Goal: Information Seeking & Learning: Learn about a topic

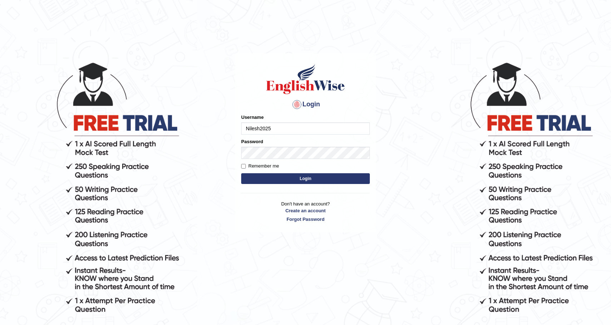
type input "Nilesh2025"
click at [245, 164] on input "Remember me" at bounding box center [243, 166] width 5 height 5
checkbox input "true"
click at [257, 178] on button "Login" at bounding box center [305, 178] width 129 height 11
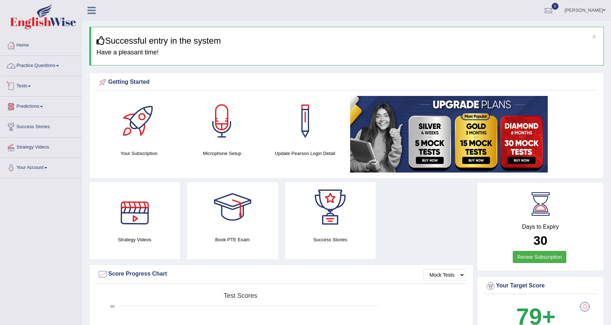
click at [48, 70] on link "Practice Questions" at bounding box center [41, 65] width 82 height 18
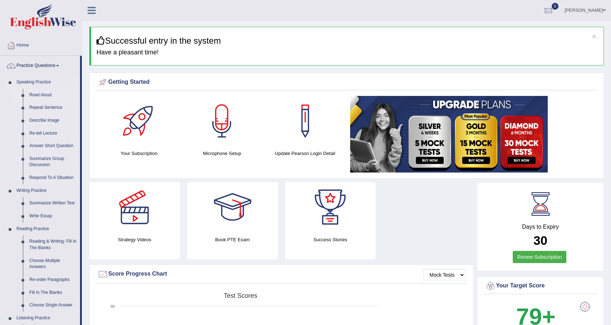
click at [41, 99] on link "Read Aloud" at bounding box center [53, 95] width 54 height 13
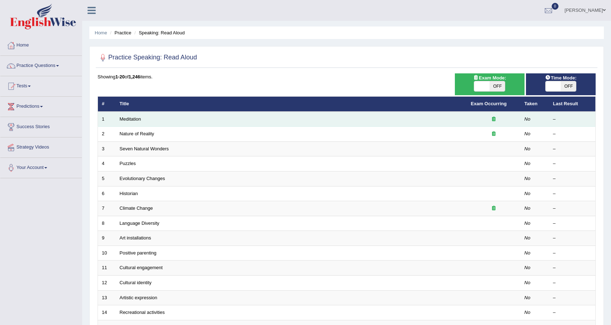
click at [155, 122] on td "Meditation" at bounding box center [291, 119] width 351 height 15
click at [123, 119] on link "Meditation" at bounding box center [130, 118] width 21 height 5
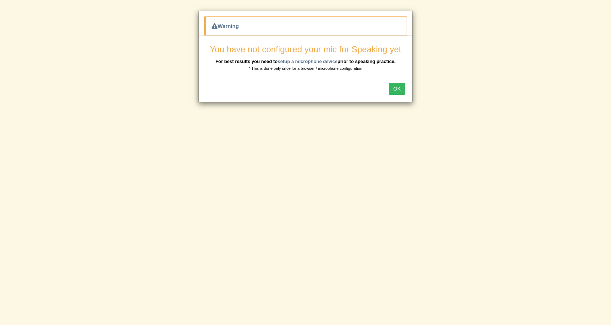
click at [398, 89] on button "OK" at bounding box center [397, 89] width 16 height 12
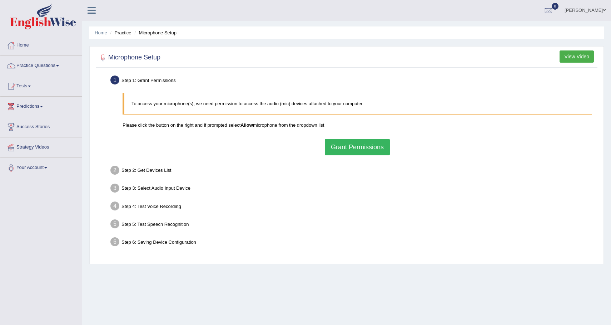
click at [358, 147] on button "Grant Permissions" at bounding box center [357, 147] width 65 height 16
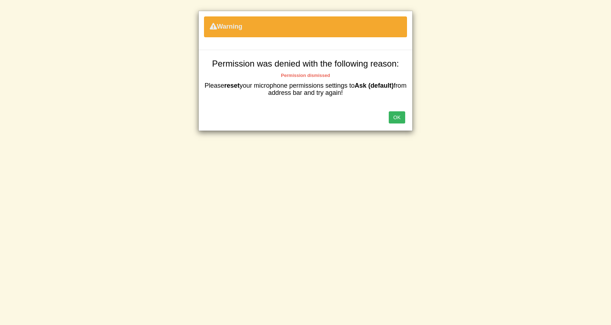
click at [397, 119] on button "OK" at bounding box center [397, 117] width 16 height 12
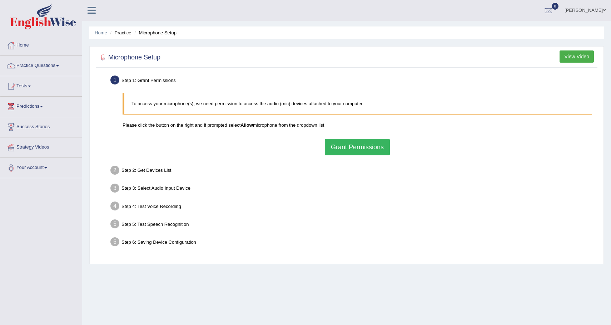
click at [359, 151] on button "Grant Permissions" at bounding box center [357, 147] width 65 height 16
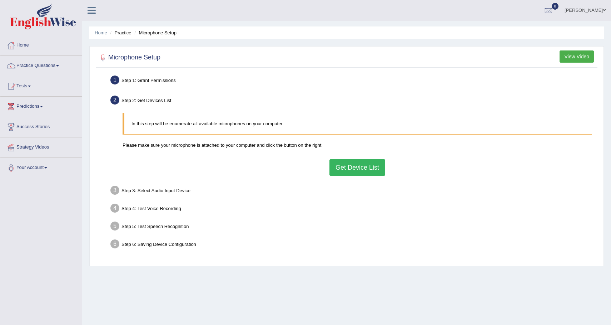
click at [355, 169] on button "Get Device List" at bounding box center [358, 167] width 56 height 16
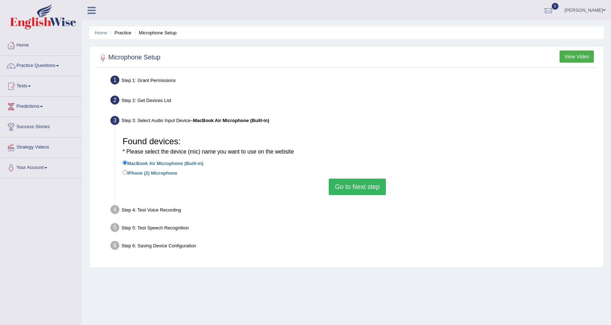
click at [364, 189] on button "Go to Next step" at bounding box center [357, 186] width 57 height 16
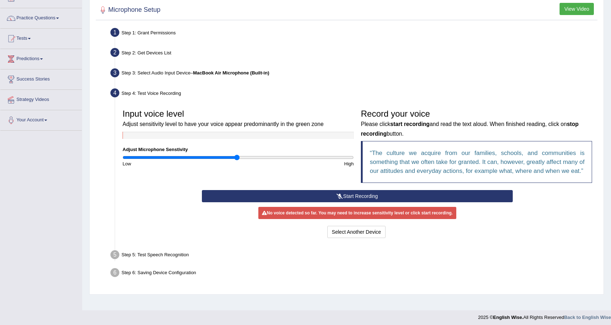
scroll to position [49, 0]
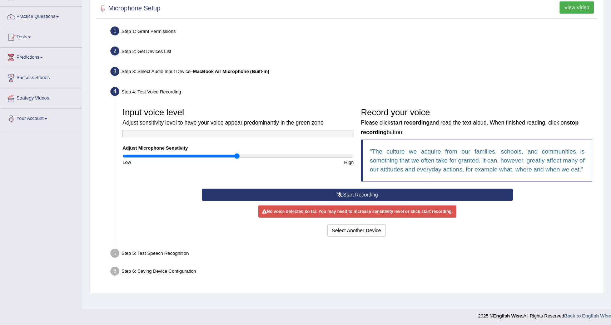
click at [354, 201] on button "Start Recording" at bounding box center [357, 194] width 311 height 12
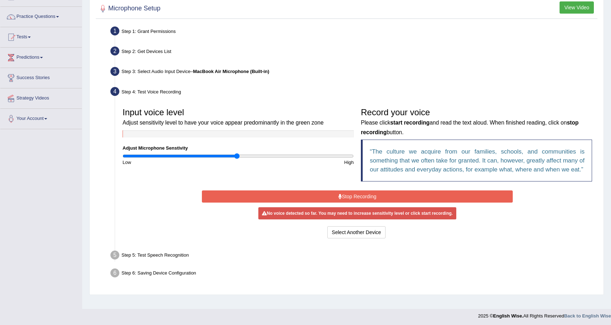
click at [354, 202] on button "Stop Recording" at bounding box center [357, 196] width 311 height 12
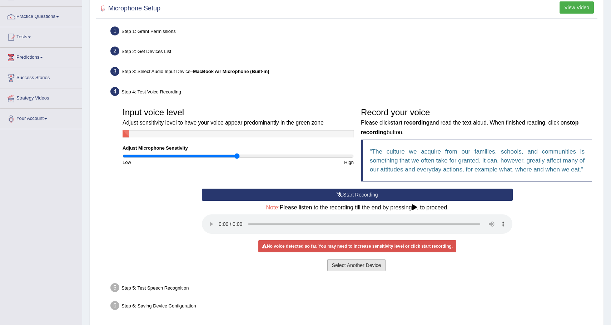
click at [366, 271] on button "Select Another Device" at bounding box center [356, 265] width 59 height 12
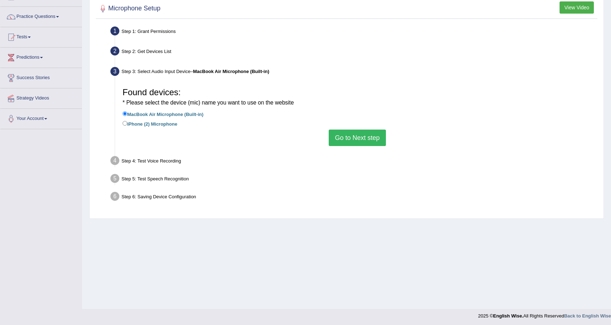
click at [369, 129] on li "iPhone (2) Microphone" at bounding box center [358, 124] width 470 height 10
click at [366, 136] on button "Go to Next step" at bounding box center [357, 137] width 57 height 16
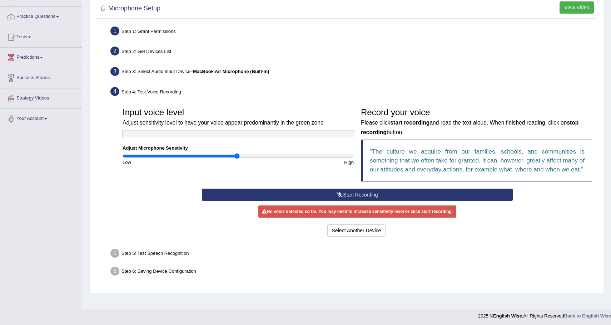
click at [331, 201] on button "Start Recording" at bounding box center [357, 194] width 311 height 12
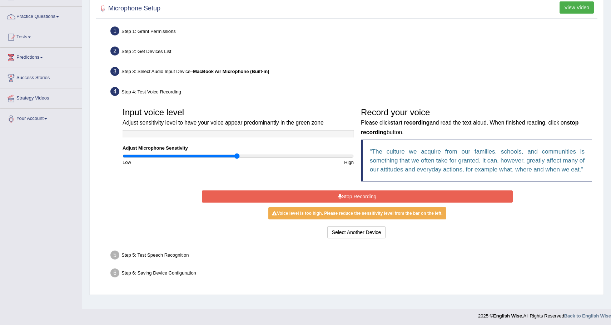
click at [334, 202] on button "Stop Recording" at bounding box center [357, 196] width 311 height 12
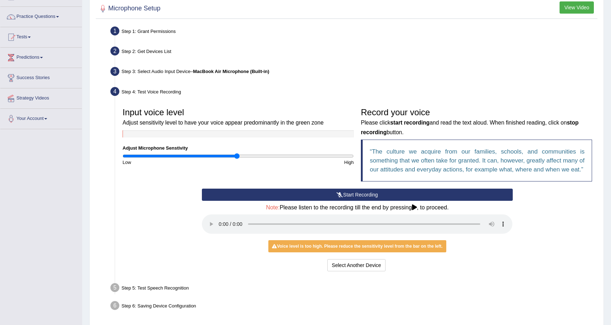
click at [360, 201] on button "Start Recording" at bounding box center [357, 194] width 311 height 12
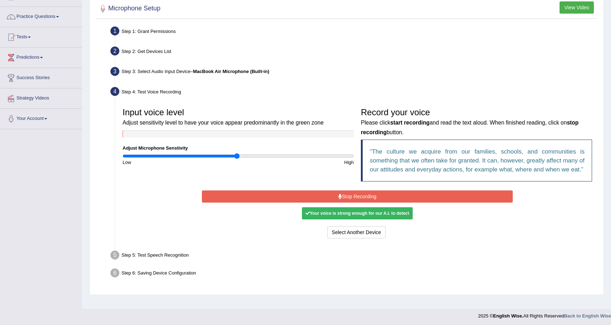
click at [376, 202] on button "Stop Recording" at bounding box center [357, 196] width 311 height 12
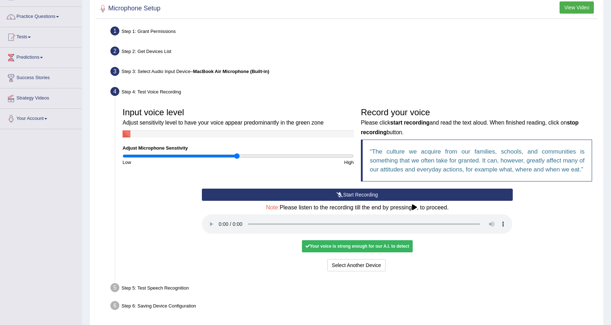
click at [350, 252] on div "Your voice is strong enough for our A.I. to detect" at bounding box center [357, 246] width 111 height 12
click at [417, 210] on icon at bounding box center [414, 207] width 5 height 6
click at [228, 134] on div at bounding box center [238, 133] width 231 height 7
click at [399, 252] on div "Your voice is strong enough for our A.I. to detect" at bounding box center [357, 246] width 111 height 12
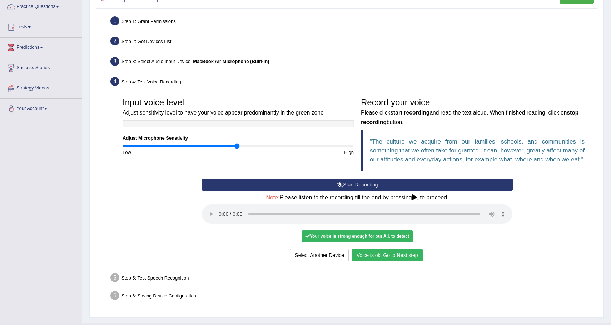
scroll to position [60, 0]
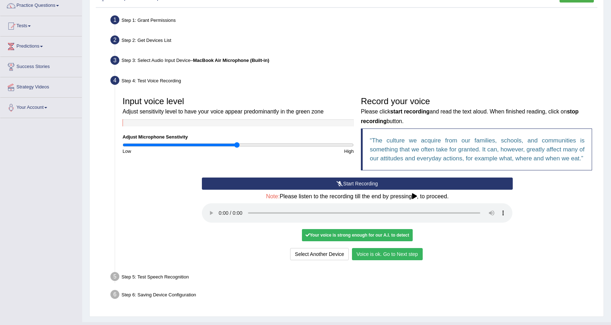
click at [375, 260] on button "Voice is ok. Go to Next step" at bounding box center [387, 254] width 71 height 12
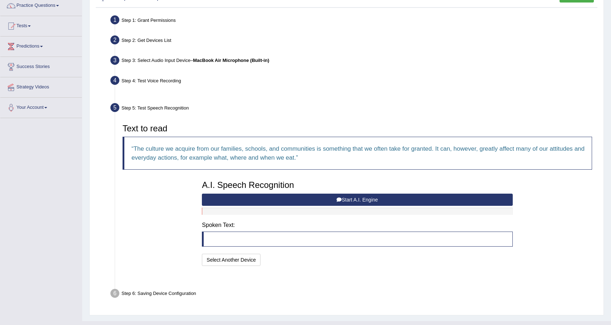
scroll to position [56, 0]
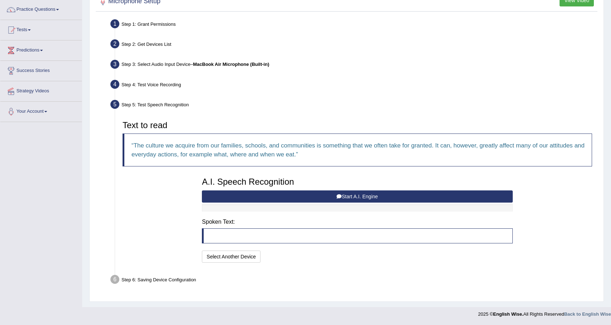
click at [371, 199] on button "Start A.I. Engine" at bounding box center [357, 196] width 311 height 12
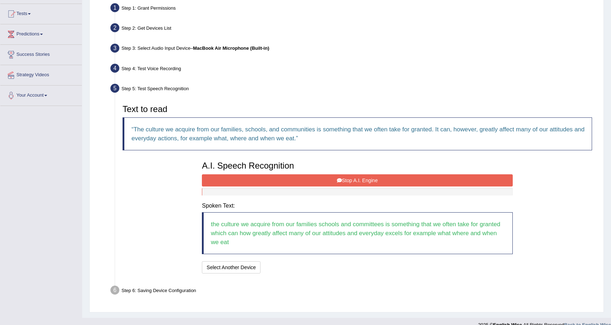
scroll to position [83, 0]
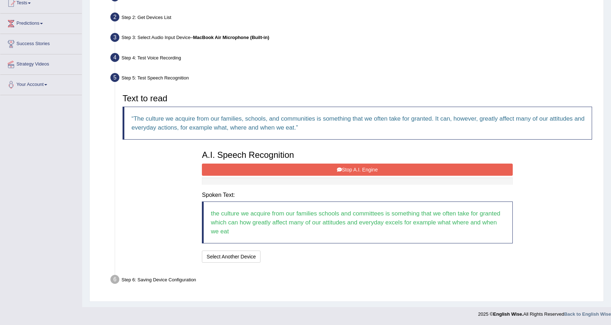
click at [376, 168] on button "Stop A.I. Engine" at bounding box center [357, 169] width 311 height 12
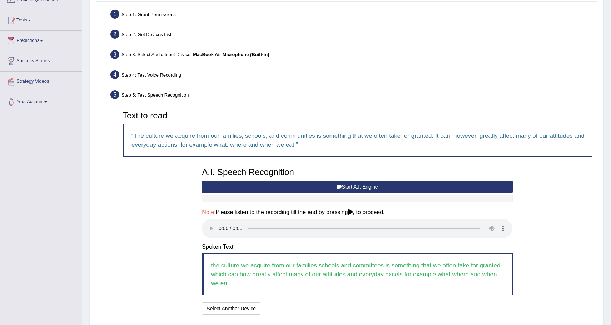
scroll to position [117, 0]
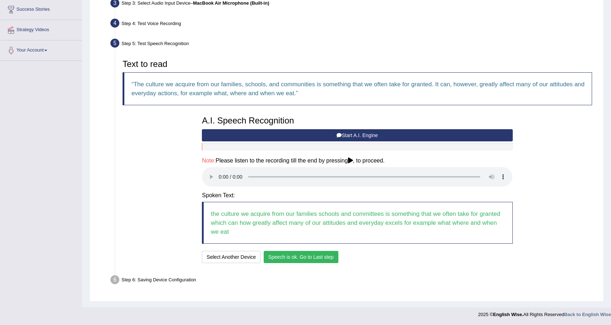
click at [304, 259] on button "Speech is ok. Go to Last step" at bounding box center [301, 257] width 75 height 12
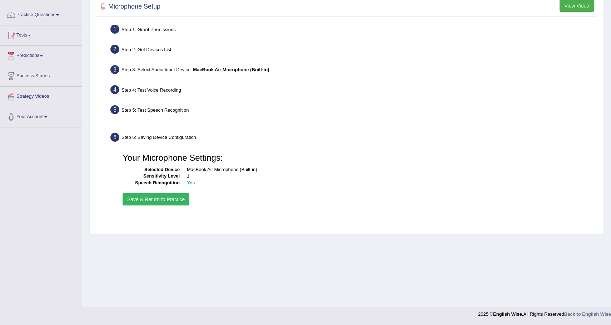
scroll to position [51, 0]
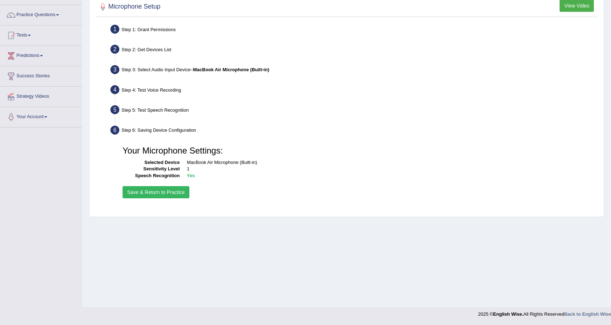
click at [164, 193] on button "Save & Return to Practice" at bounding box center [156, 192] width 67 height 12
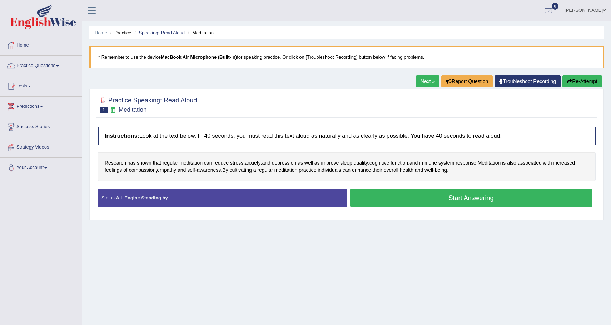
click at [398, 199] on button "Start Answering" at bounding box center [471, 197] width 242 height 18
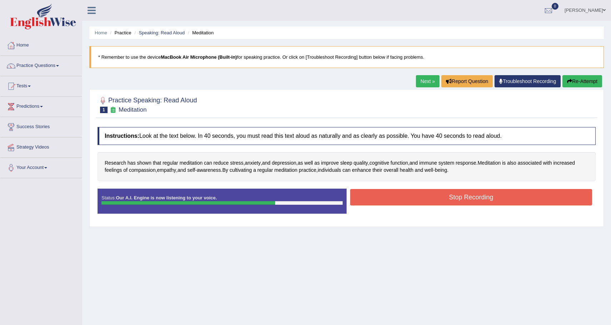
click at [407, 197] on button "Stop Recording" at bounding box center [471, 197] width 242 height 16
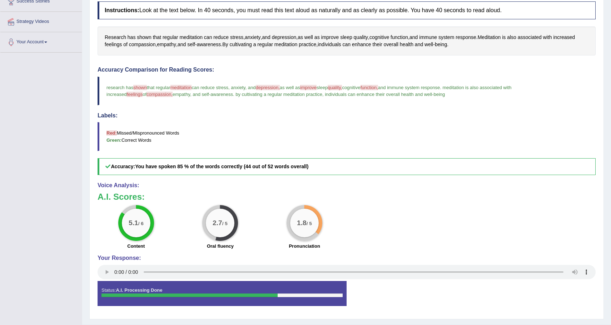
scroll to position [143, 0]
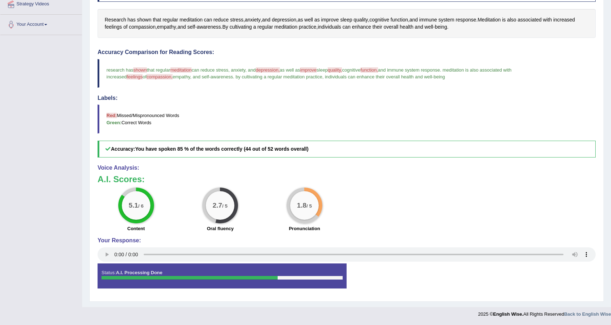
click at [137, 206] on big "5.1" at bounding box center [134, 205] width 10 height 8
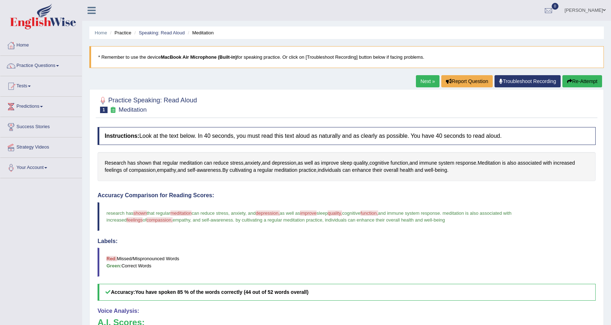
click at [570, 74] on div "Home Practice Speaking: Read Aloud Meditation * Remember to use the device MacB…" at bounding box center [346, 225] width 529 height 450
click at [572, 82] on button "Re-Attempt" at bounding box center [583, 81] width 40 height 12
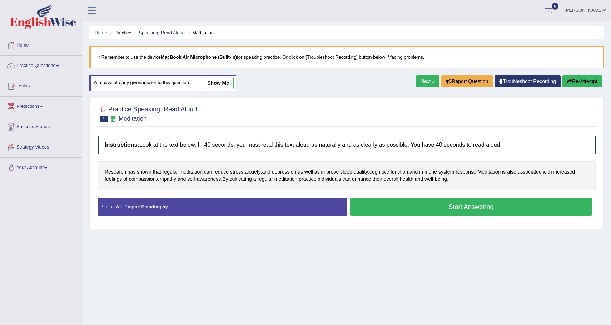
click at [414, 203] on button "Start Answering" at bounding box center [471, 206] width 242 height 18
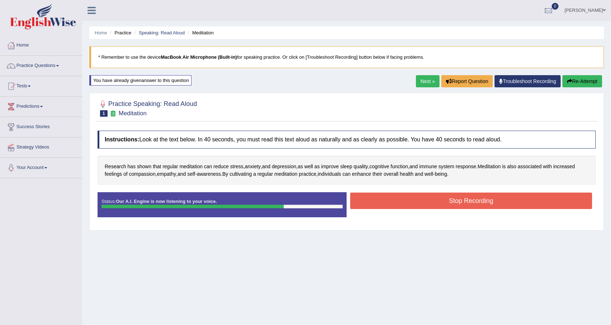
click at [414, 203] on button "Stop Recording" at bounding box center [471, 200] width 242 height 16
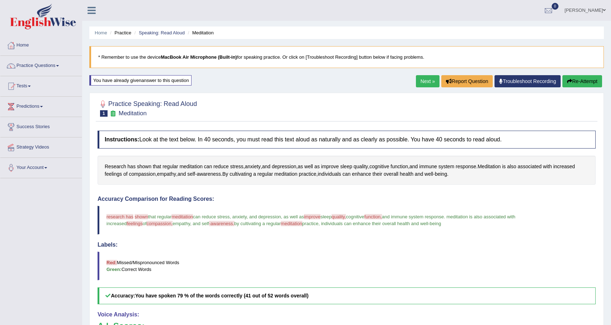
click at [427, 80] on link "Next »" at bounding box center [428, 81] width 24 height 12
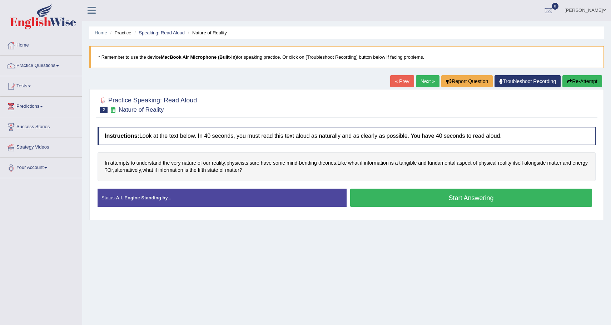
click at [434, 196] on button "Start Answering" at bounding box center [471, 197] width 242 height 18
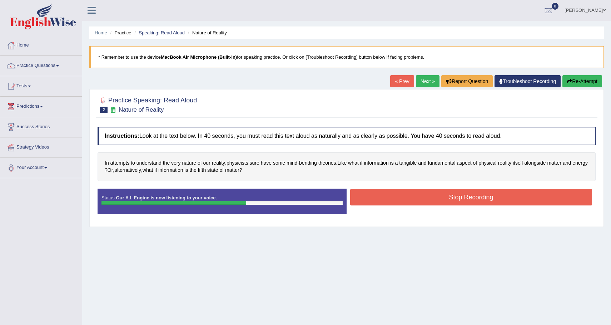
click at [434, 196] on button "Stop Recording" at bounding box center [471, 197] width 242 height 16
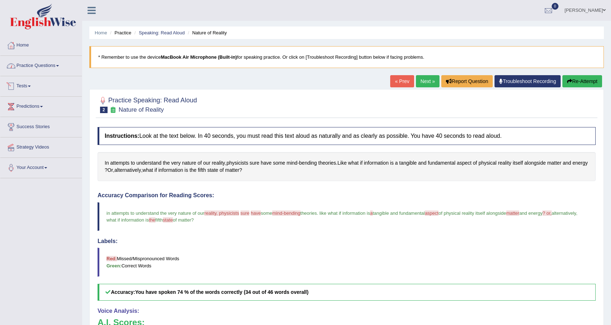
click at [62, 64] on link "Practice Questions" at bounding box center [41, 65] width 82 height 18
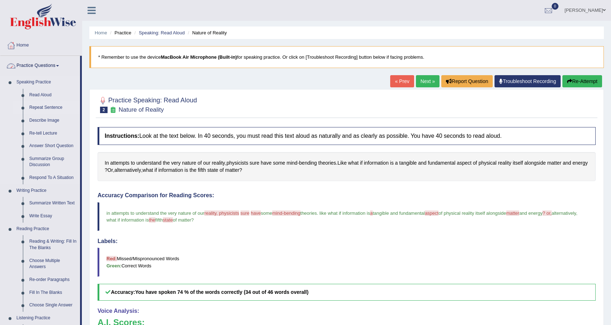
click at [50, 109] on link "Repeat Sentence" at bounding box center [53, 107] width 54 height 13
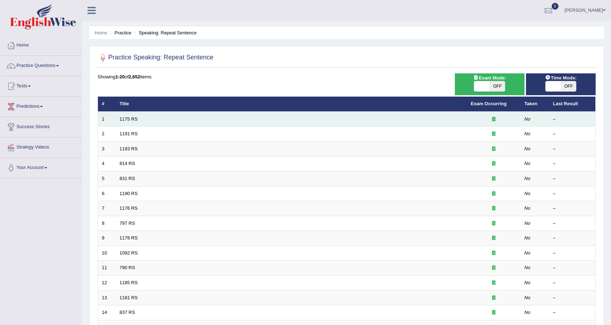
click at [147, 125] on td "1175 RS" at bounding box center [291, 119] width 351 height 15
click at [132, 118] on link "1175 RS" at bounding box center [129, 118] width 18 height 5
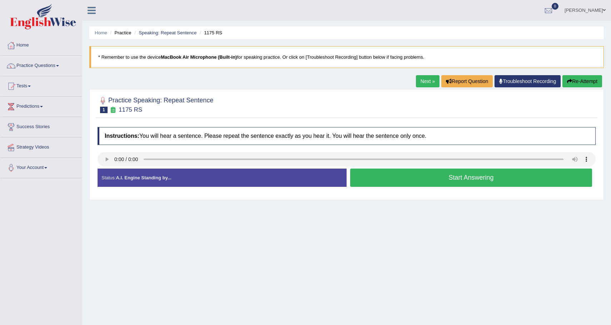
click at [381, 181] on button "Start Answering" at bounding box center [471, 177] width 242 height 18
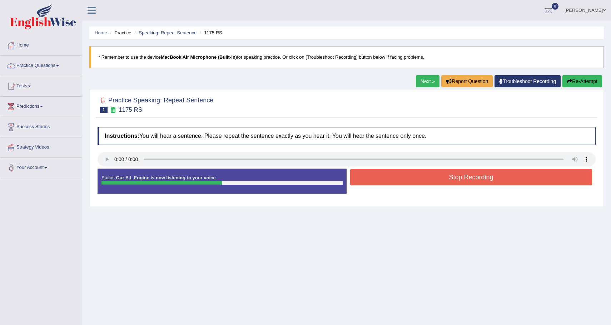
drag, startPoint x: 206, startPoint y: 181, endPoint x: 130, endPoint y: 182, distance: 75.4
click at [130, 182] on div "Status: Our A.I. Engine is now listening to your voice." at bounding box center [222, 180] width 249 height 25
click at [502, 179] on button "Stop Recording" at bounding box center [471, 177] width 242 height 16
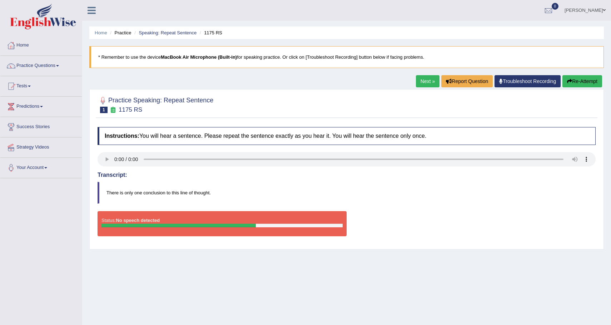
click at [570, 82] on icon "button" at bounding box center [569, 81] width 5 height 5
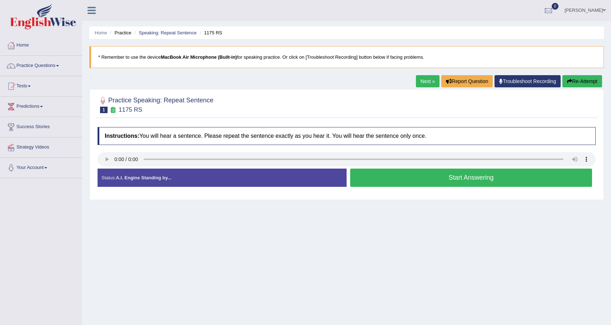
click at [386, 184] on button "Start Answering" at bounding box center [471, 177] width 242 height 18
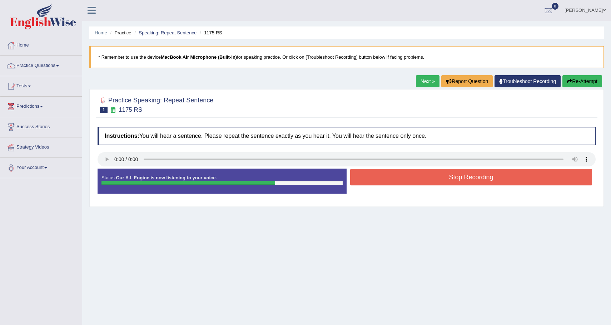
click at [583, 84] on button "Re-Attempt" at bounding box center [583, 81] width 40 height 12
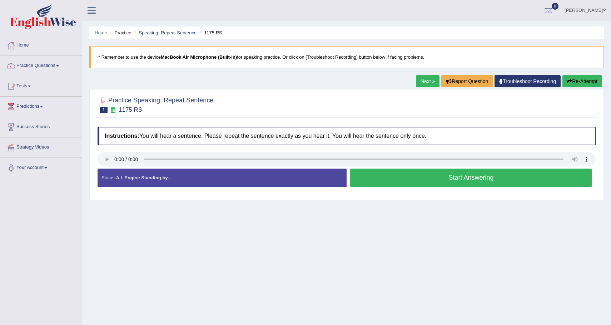
click at [423, 180] on button "Start Answering" at bounding box center [471, 177] width 242 height 18
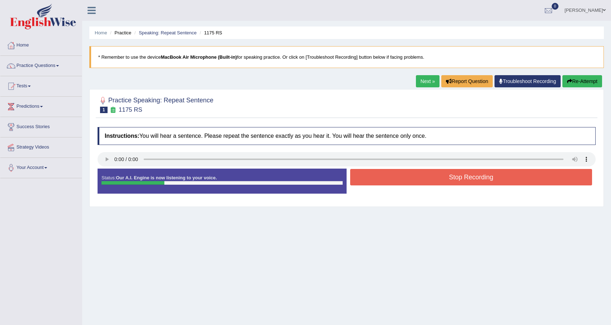
click at [423, 180] on button "Stop Recording" at bounding box center [471, 177] width 242 height 16
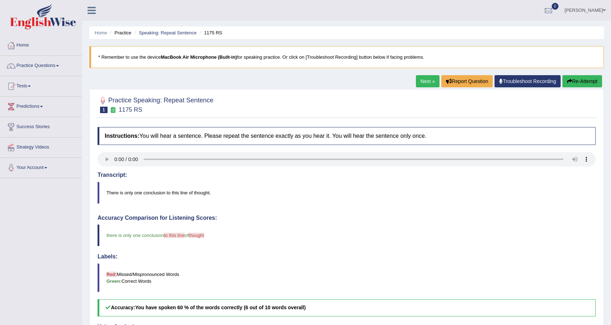
click at [575, 79] on button "Re-Attempt" at bounding box center [583, 81] width 40 height 12
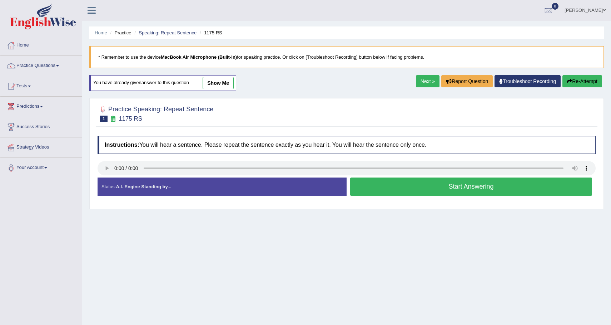
click at [428, 83] on link "Next »" at bounding box center [428, 81] width 24 height 12
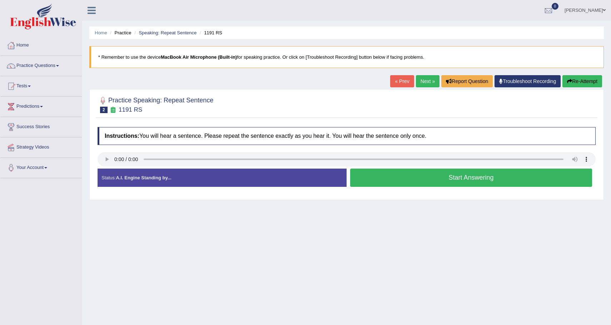
click at [399, 184] on button "Start Answering" at bounding box center [471, 177] width 242 height 18
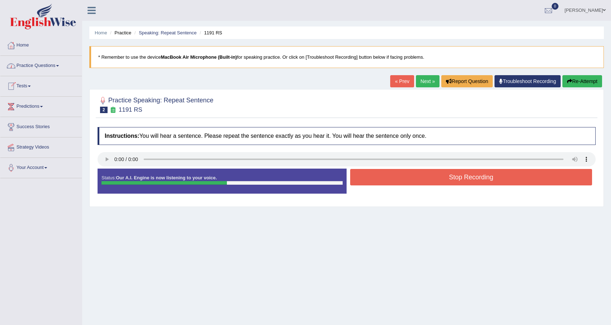
click at [403, 178] on button "Stop Recording" at bounding box center [471, 177] width 242 height 16
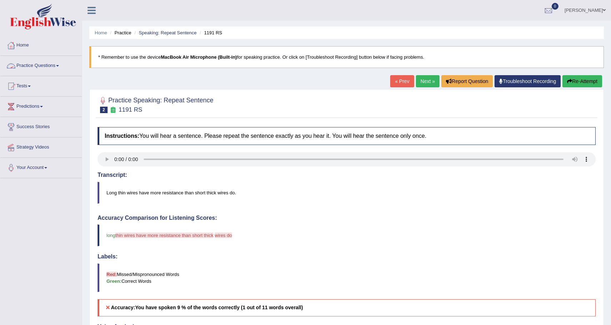
click at [51, 66] on link "Practice Questions" at bounding box center [41, 65] width 82 height 18
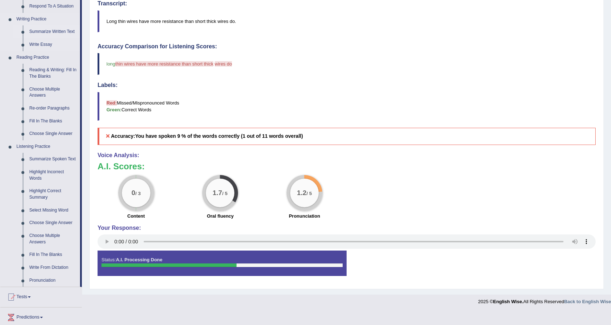
scroll to position [176, 0]
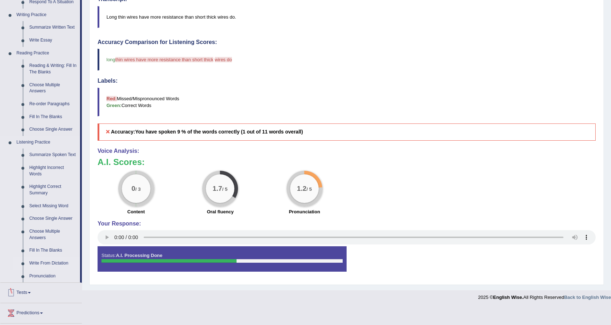
click at [49, 270] on link "Write From Dictation" at bounding box center [53, 263] width 54 height 13
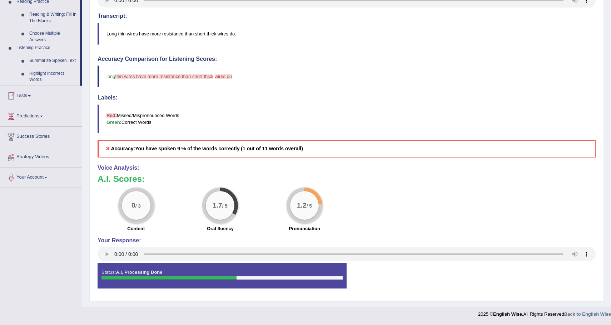
scroll to position [159, 0]
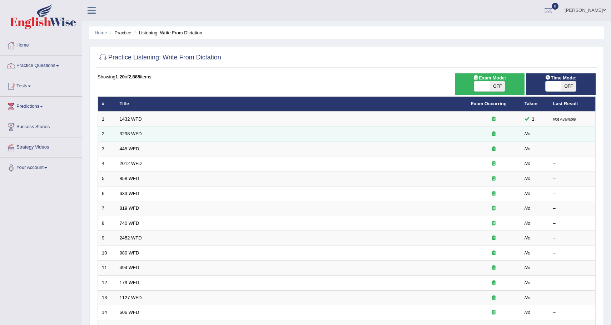
click at [156, 141] on td "3298 WFD" at bounding box center [291, 134] width 351 height 15
click at [153, 138] on td "3298 WFD" at bounding box center [291, 134] width 351 height 15
click at [135, 133] on link "3298 WFD" at bounding box center [131, 133] width 22 height 5
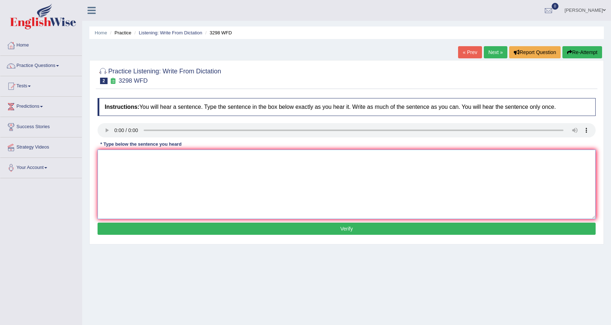
click at [155, 197] on textarea at bounding box center [347, 183] width 498 height 69
click at [171, 161] on textarea at bounding box center [347, 183] width 498 height 69
type textarea "A"
